Goal: Task Accomplishment & Management: Manage account settings

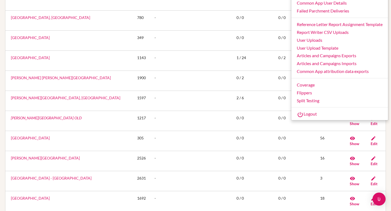
scroll to position [117, 0]
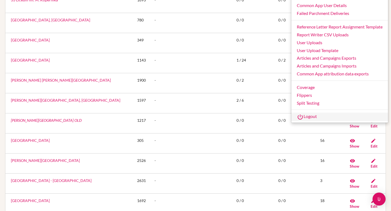
click at [306, 118] on link "Logout" at bounding box center [339, 117] width 97 height 9
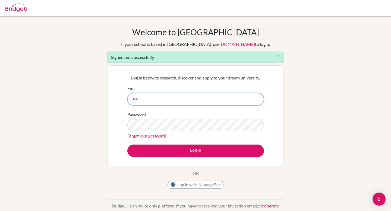
type input "[PERSON_NAME][EMAIL_ADDRESS][DOMAIN_NAME]"
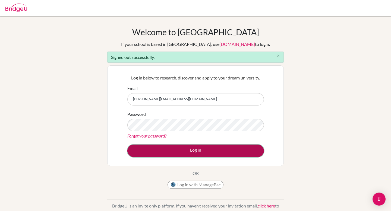
click at [199, 147] on button "Log in" at bounding box center [195, 151] width 137 height 12
